Goal: Task Accomplishment & Management: Complete application form

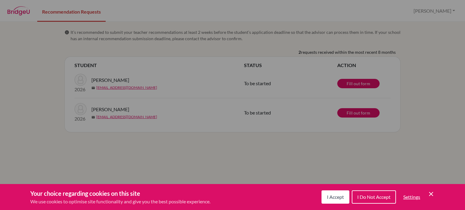
click at [330, 195] on span "I Accept" at bounding box center [335, 197] width 17 height 6
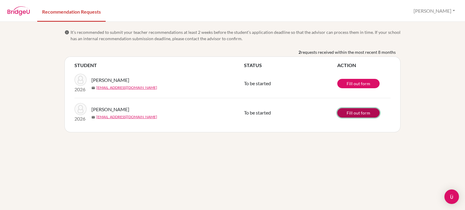
click at [349, 113] on link "Fill out form" at bounding box center [358, 112] width 42 height 9
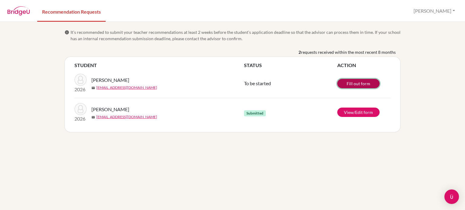
click at [369, 83] on link "Fill out form" at bounding box center [358, 83] width 42 height 9
click at [28, 71] on div "info It’s recommended to submit your teacher recommendations at least 2 weeks b…" at bounding box center [232, 116] width 465 height 189
drag, startPoint x: 38, startPoint y: 53, endPoint x: 74, endPoint y: 35, distance: 40.1
click at [38, 53] on div "info It’s recommended to submit your teacher recommendations at least 2 weeks b…" at bounding box center [232, 116] width 465 height 189
